Goal: Information Seeking & Learning: Learn about a topic

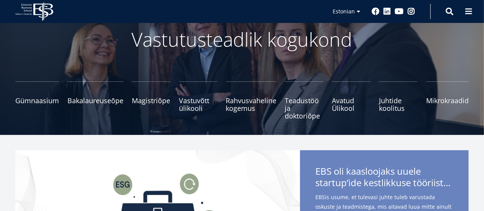
scroll to position [77, 0]
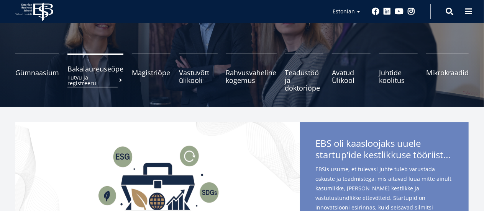
click at [103, 75] on small "Tutvu ja registreeru" at bounding box center [95, 80] width 56 height 11
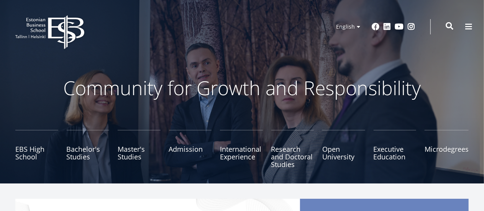
click at [448, 24] on span at bounding box center [449, 26] width 8 height 8
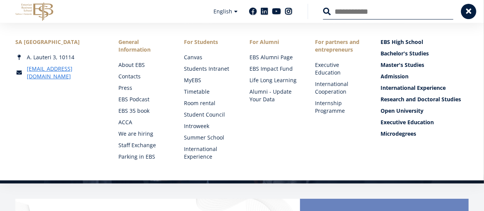
click at [412, 16] on input "Search" at bounding box center [388, 11] width 130 height 16
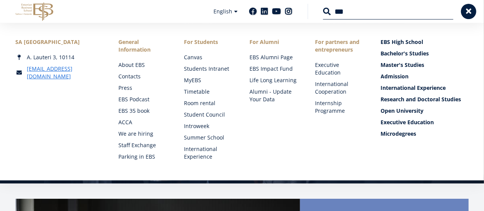
type input "***"
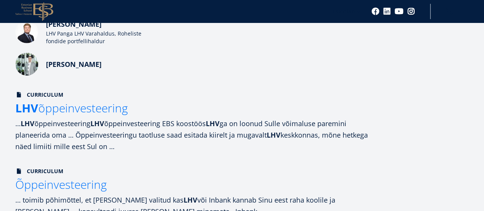
scroll to position [268, 0]
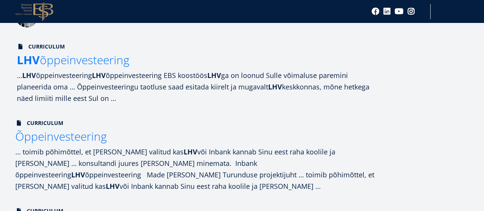
click at [92, 64] on span "LHV õppeinvesteering" at bounding box center [73, 60] width 113 height 16
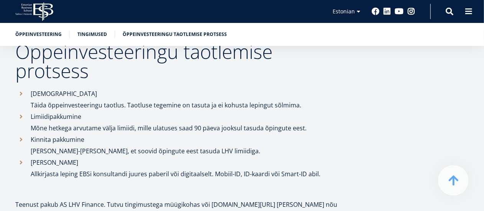
scroll to position [459, 0]
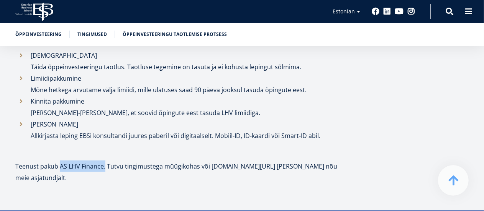
drag, startPoint x: 60, startPoint y: 169, endPoint x: 105, endPoint y: 170, distance: 44.0
click at [105, 170] on p "Teenust pakub AS LHV Finance. Tutvu tingimustega müügikohas või lhv.ee/jarelmak…" at bounding box center [178, 172] width 327 height 23
click at [144, 174] on p "Teenust pakub AS LHV Finance. Tutvu tingimustega müügikohas või lhv.ee/jarelmak…" at bounding box center [178, 172] width 327 height 23
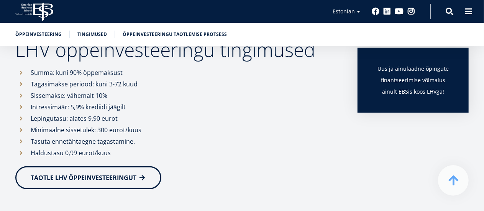
scroll to position [238, 0]
